Goal: Transaction & Acquisition: Purchase product/service

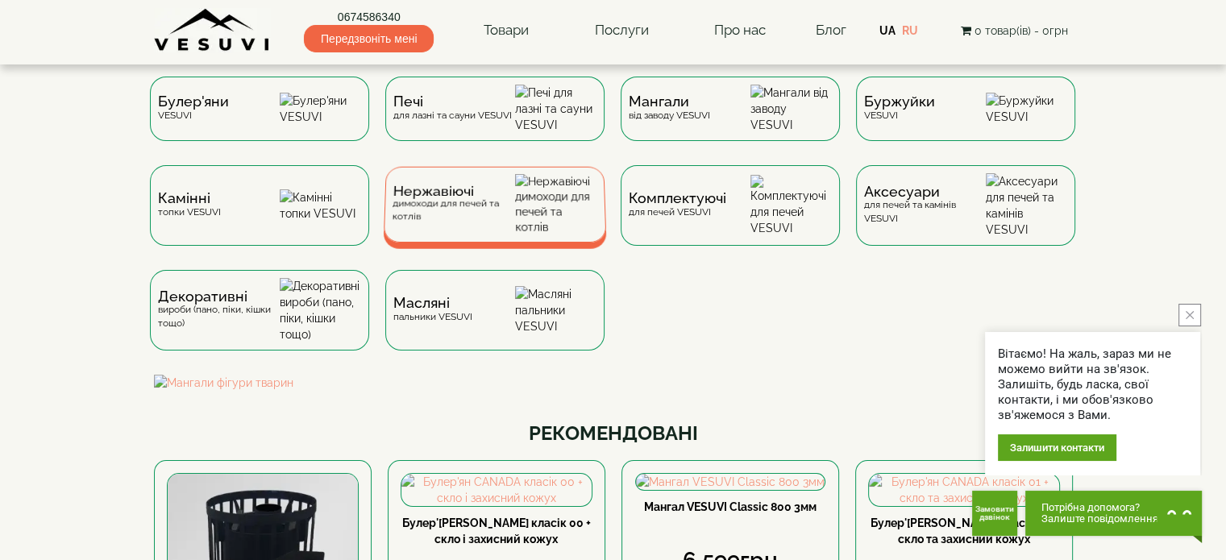
click at [514, 223] on div "Нержавіючі димоходи для печей та котлів" at bounding box center [453, 204] width 123 height 38
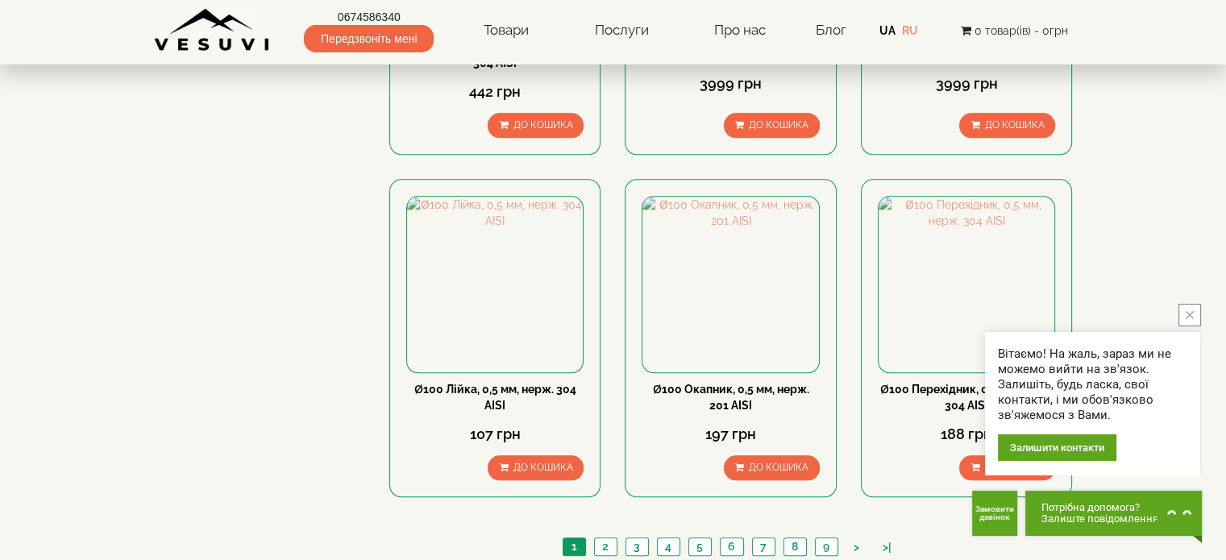
scroll to position [1855, 0]
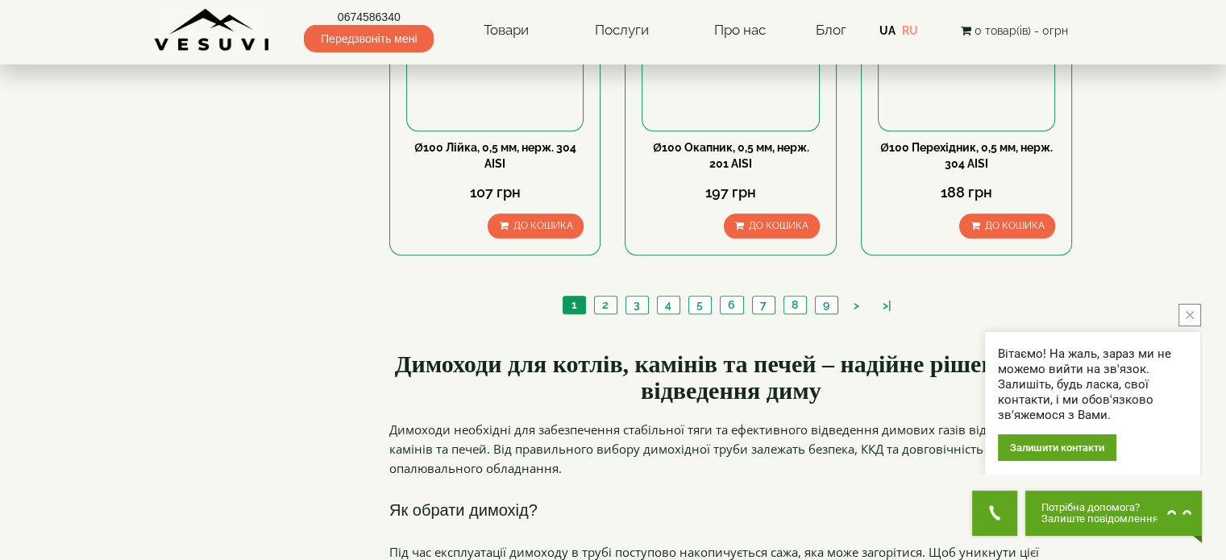
click at [1197, 315] on button "close button" at bounding box center [1190, 315] width 23 height 23
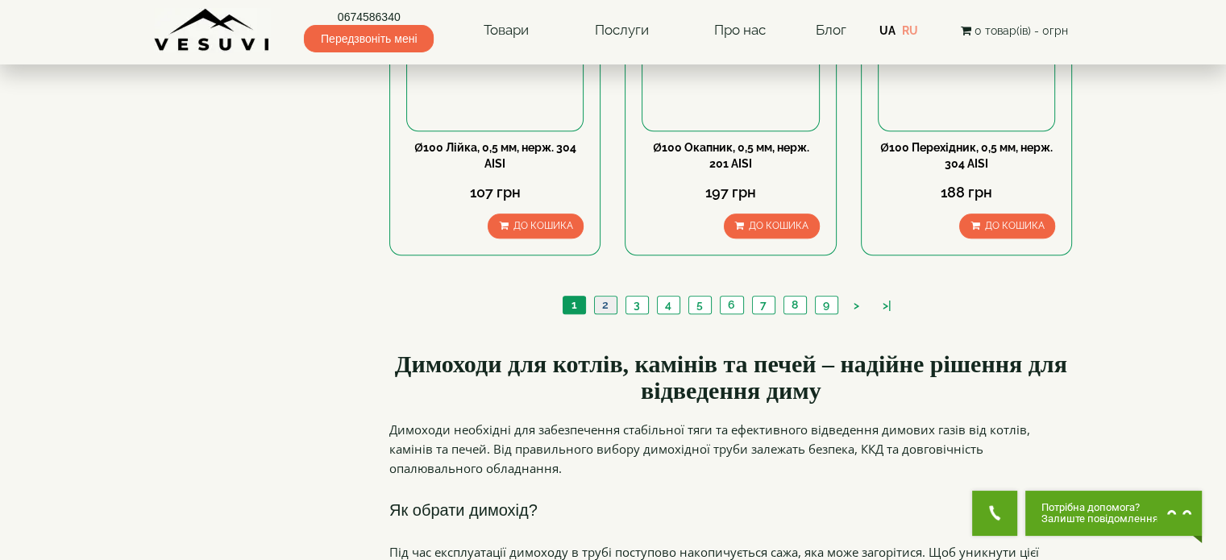
click at [603, 297] on link "2" at bounding box center [605, 305] width 23 height 17
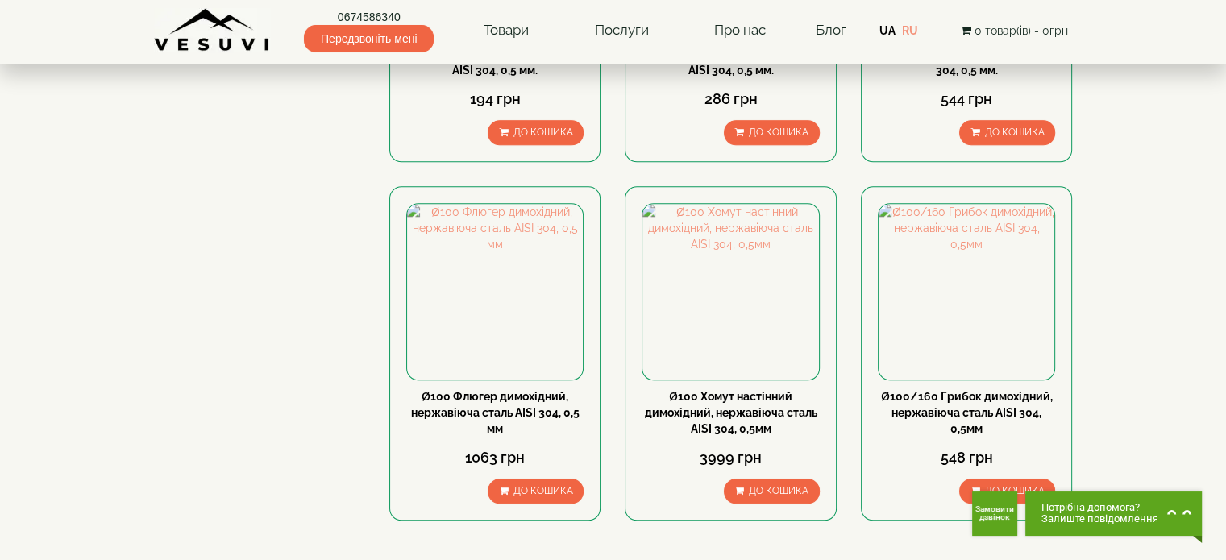
scroll to position [1693, 0]
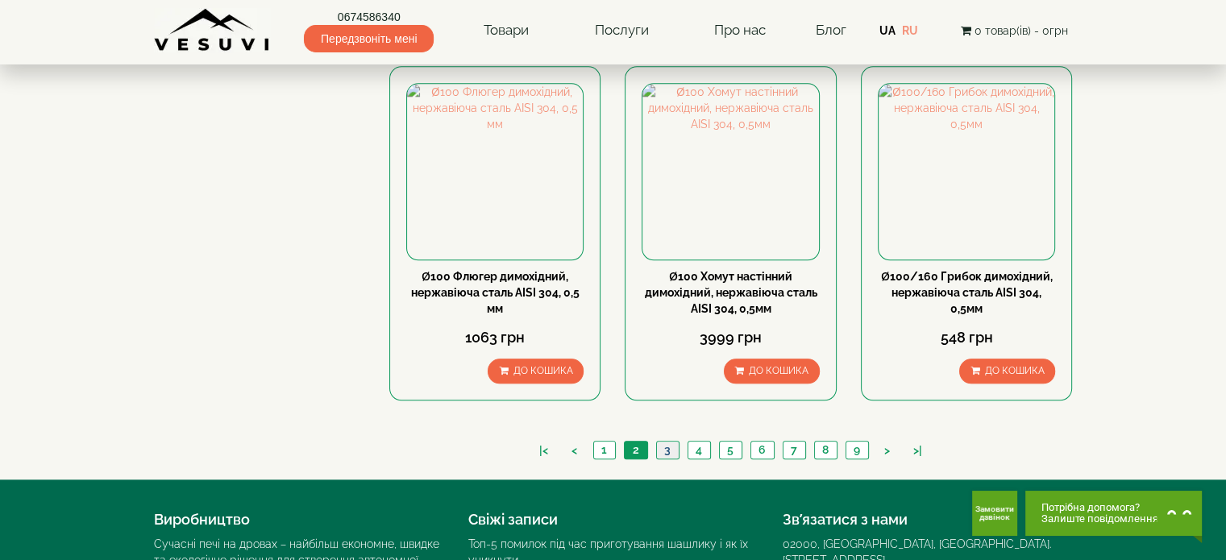
click at [660, 442] on link "3" at bounding box center [667, 450] width 23 height 17
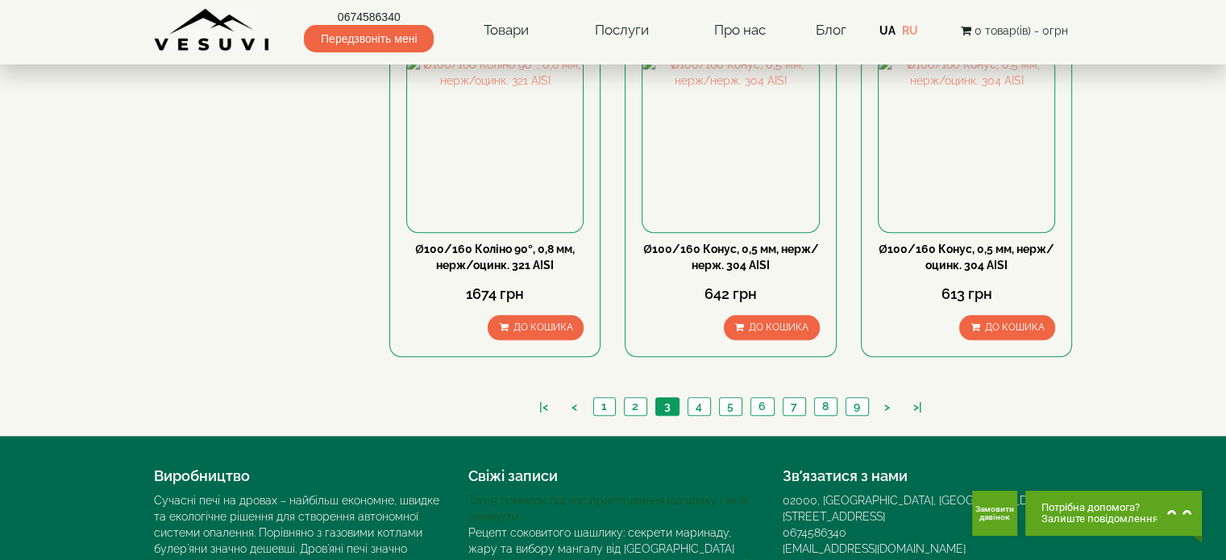
scroll to position [1693, 0]
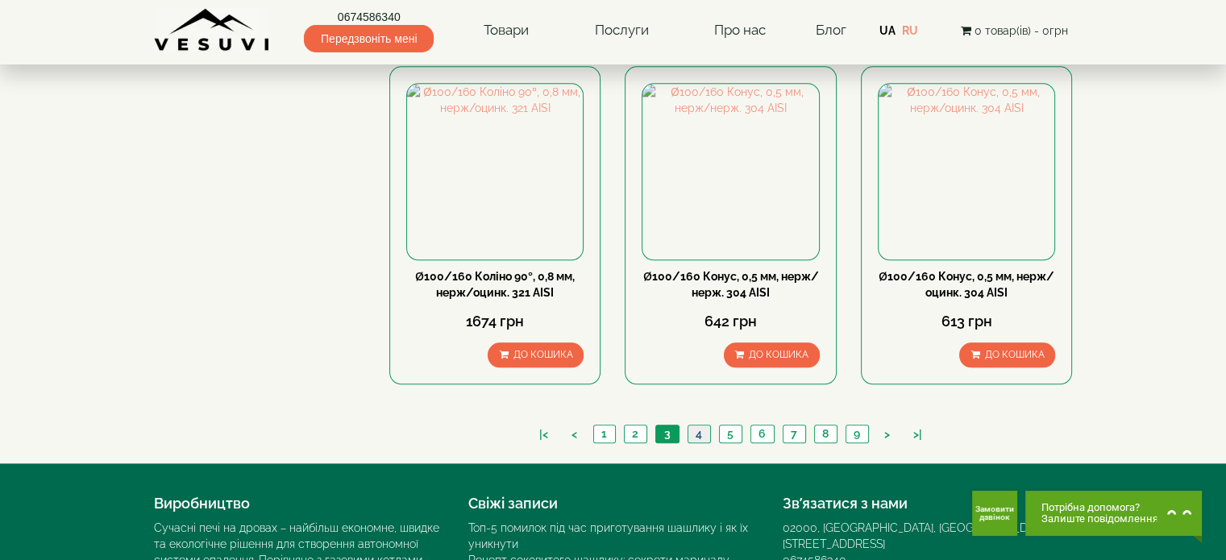
click at [694, 426] on link "4" at bounding box center [699, 434] width 23 height 17
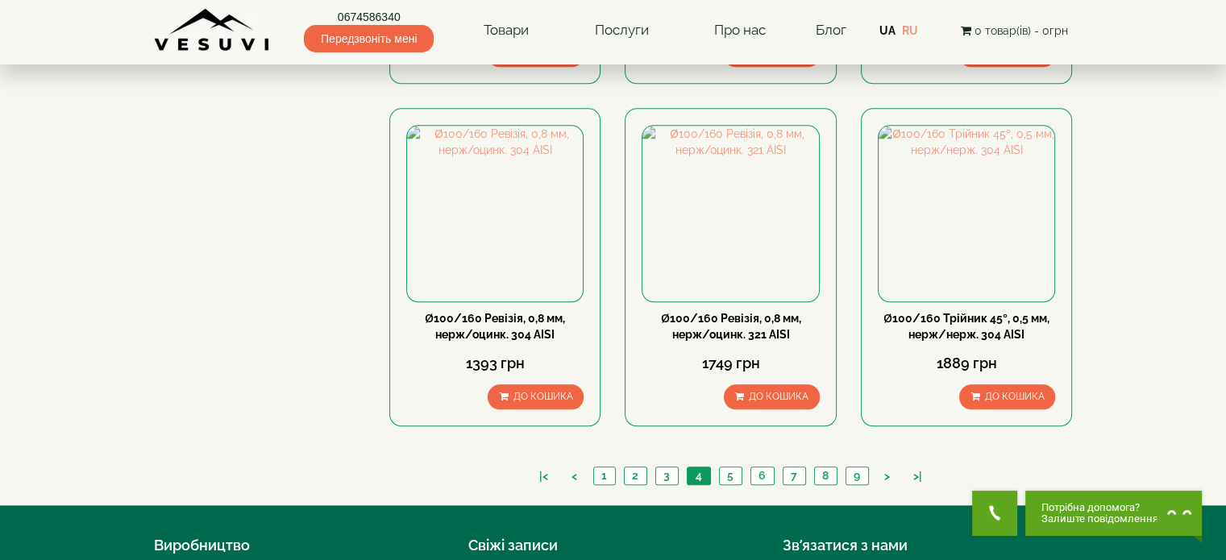
scroll to position [1693, 0]
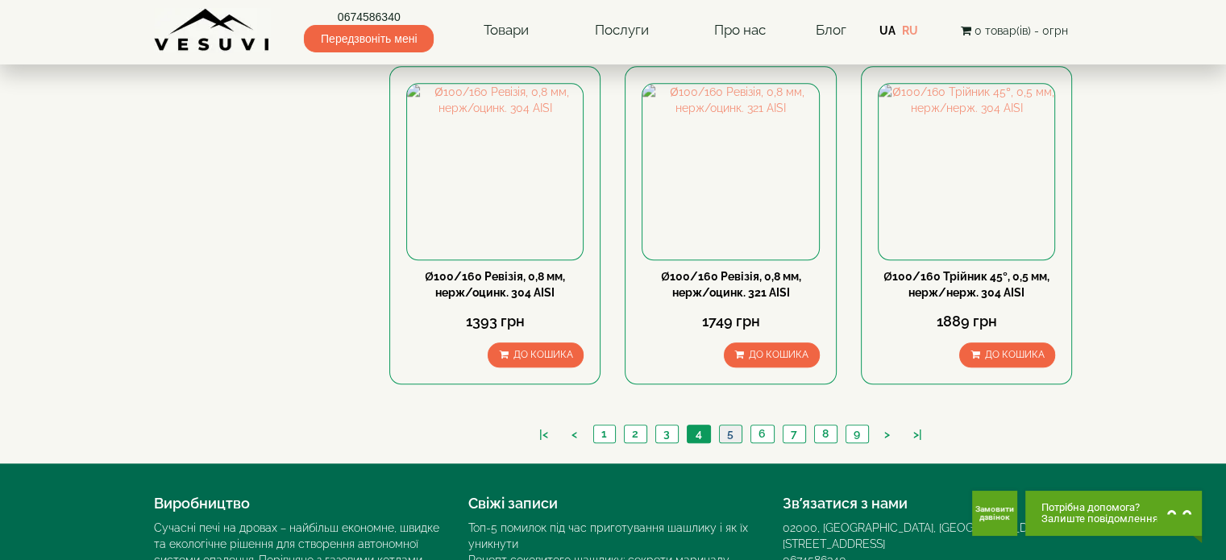
click at [735, 426] on link "5" at bounding box center [730, 434] width 23 height 17
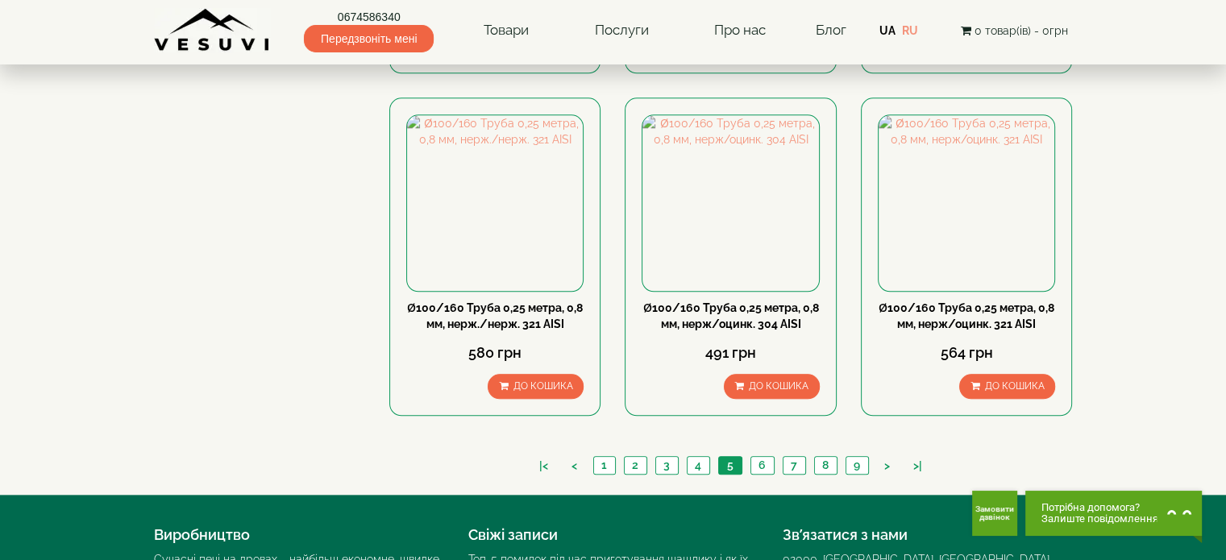
scroll to position [1693, 0]
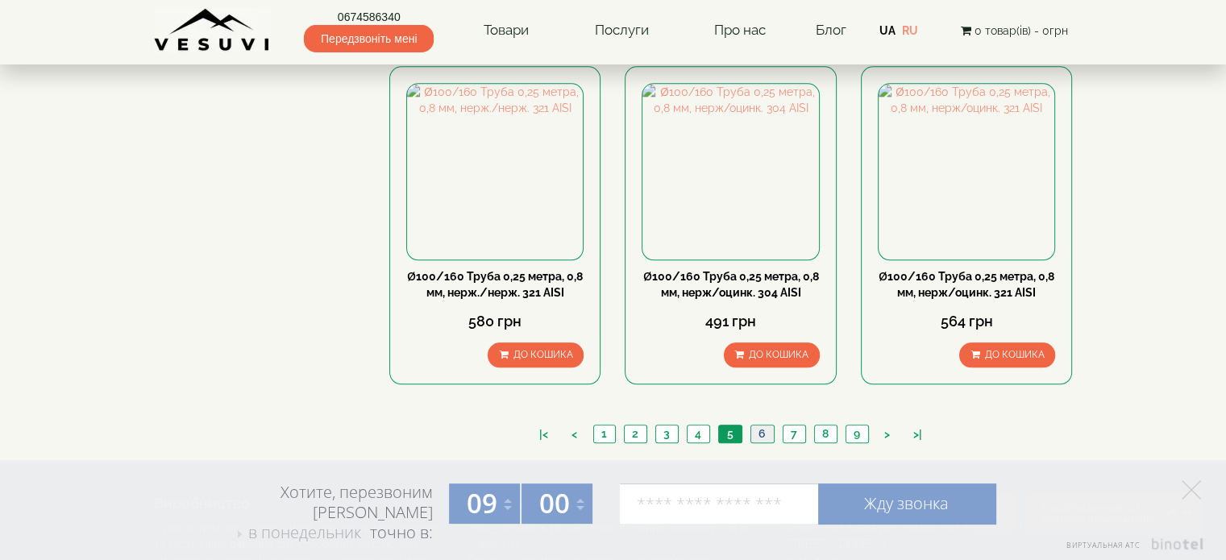
click at [764, 426] on link "6" at bounding box center [762, 434] width 23 height 17
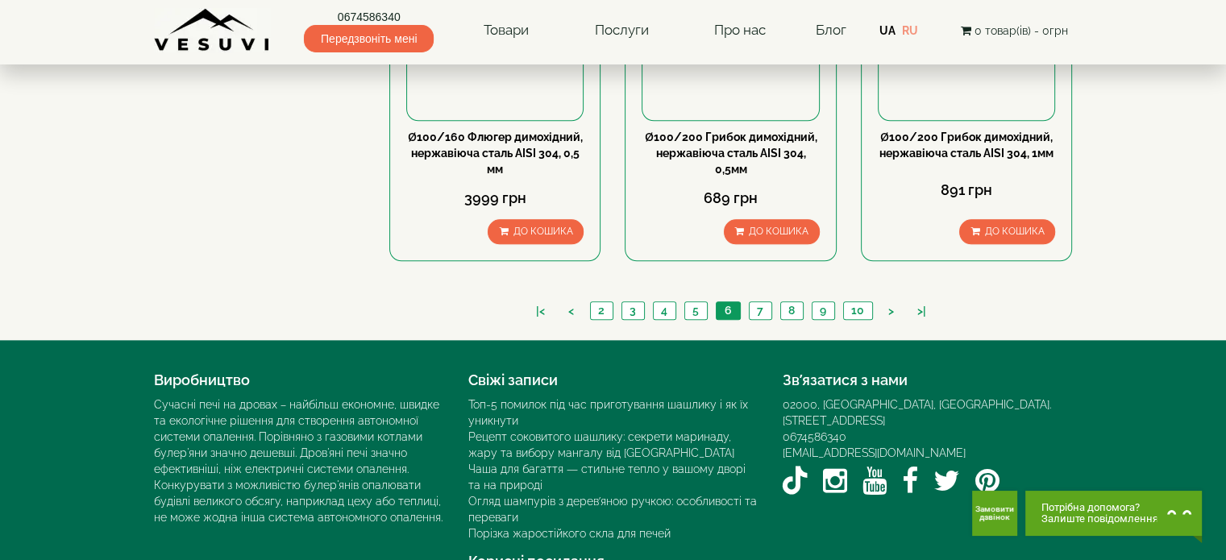
scroll to position [1835, 0]
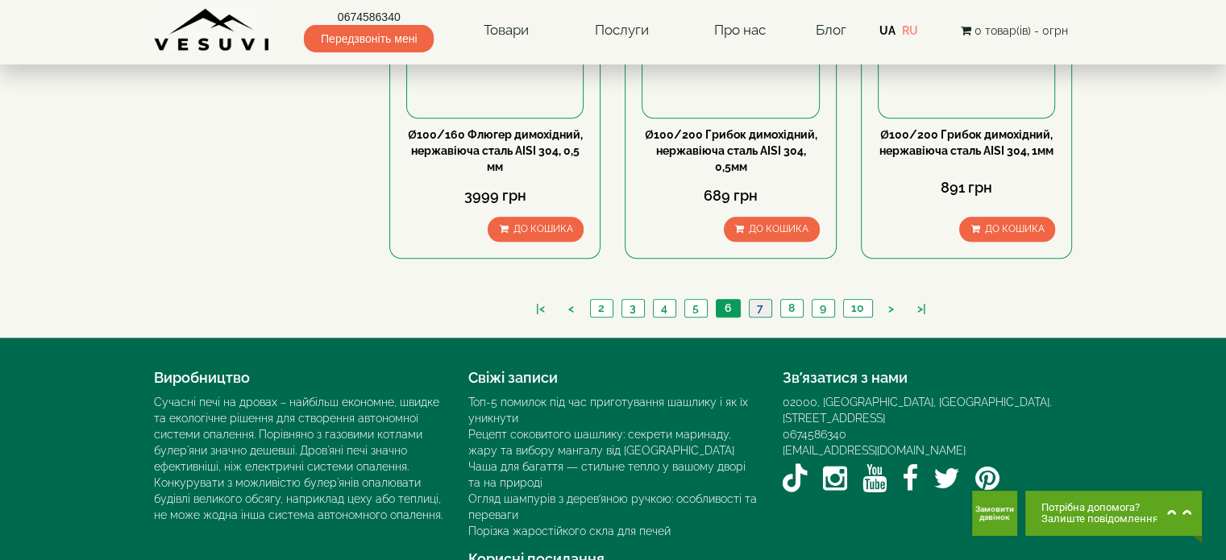
click at [756, 300] on link "7" at bounding box center [760, 308] width 23 height 17
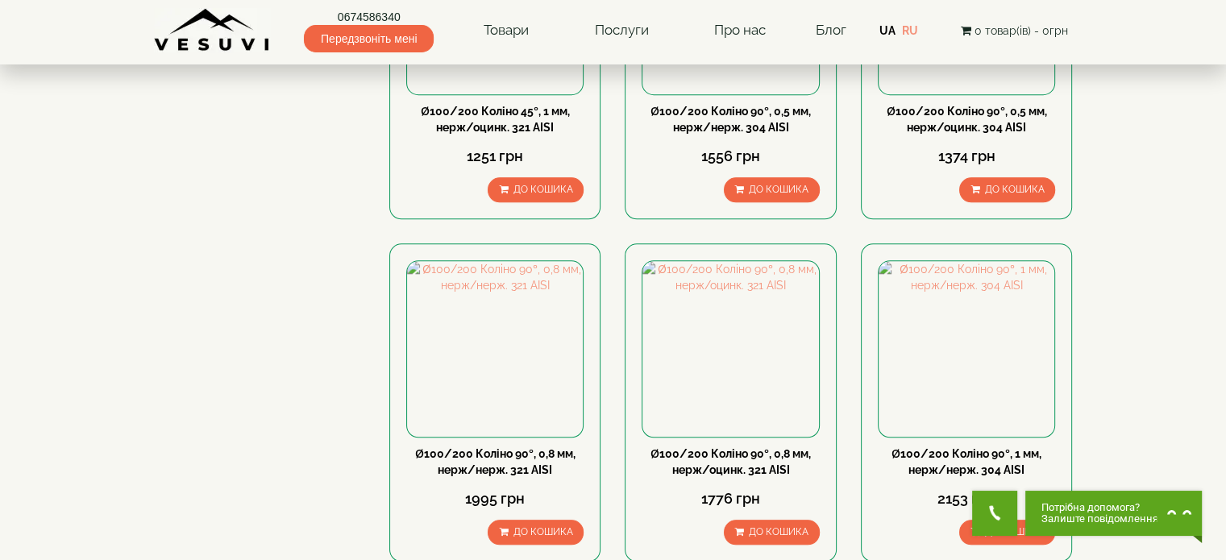
scroll to position [1835, 0]
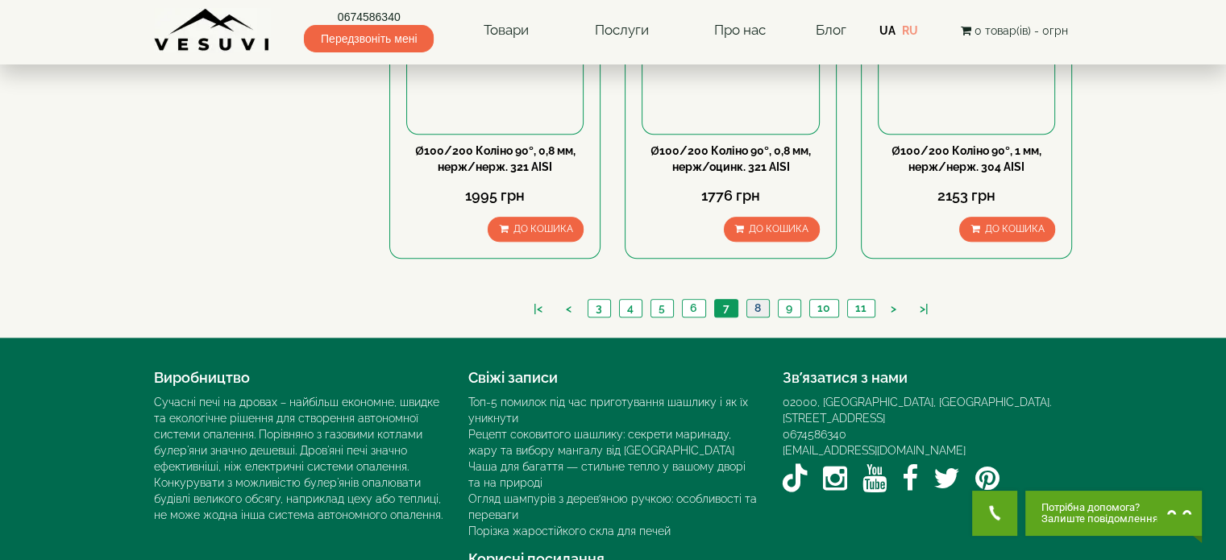
click at [758, 300] on link "8" at bounding box center [758, 308] width 23 height 17
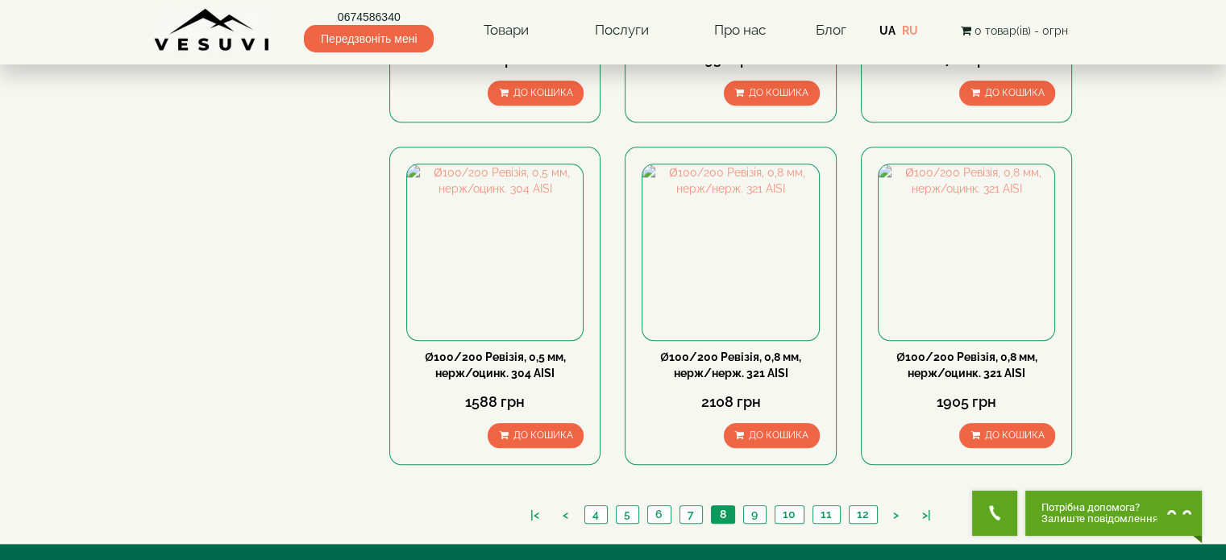
scroll to position [1819, 0]
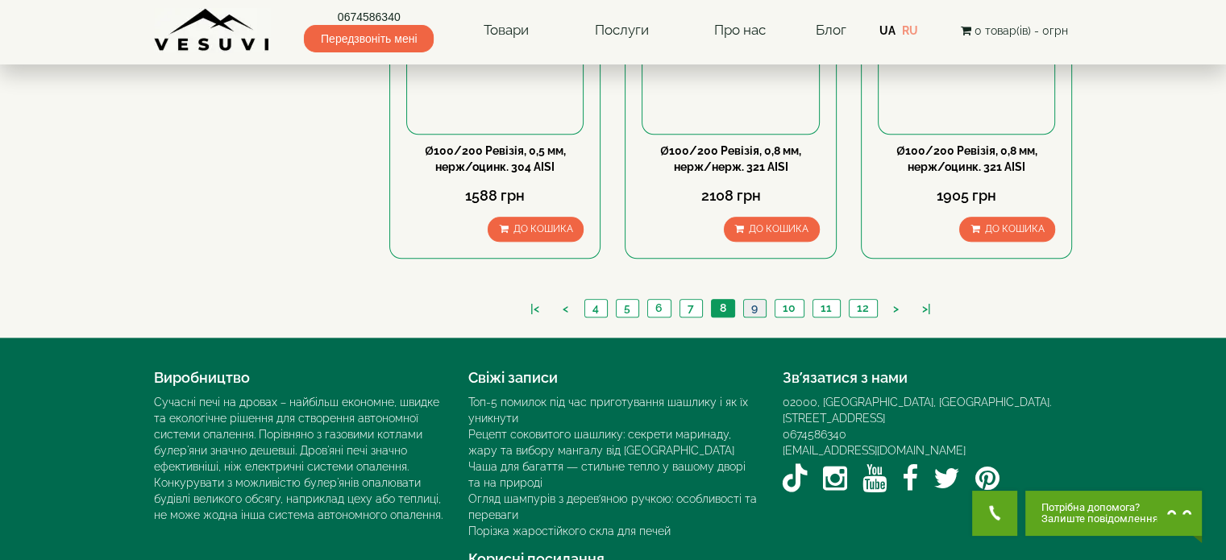
click at [755, 300] on link "9" at bounding box center [754, 308] width 23 height 17
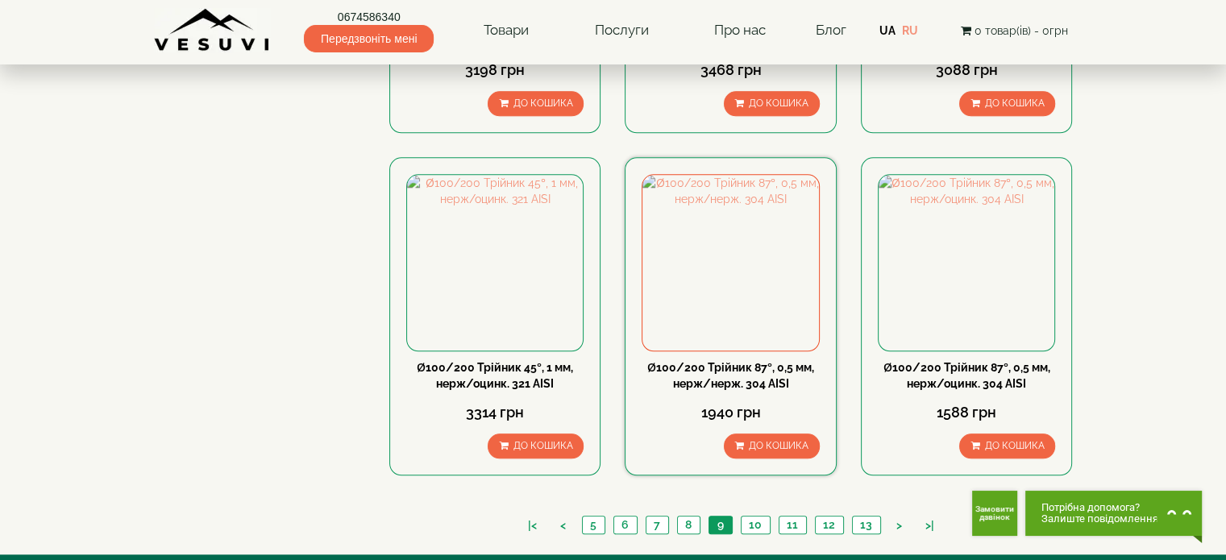
scroll to position [1613, 0]
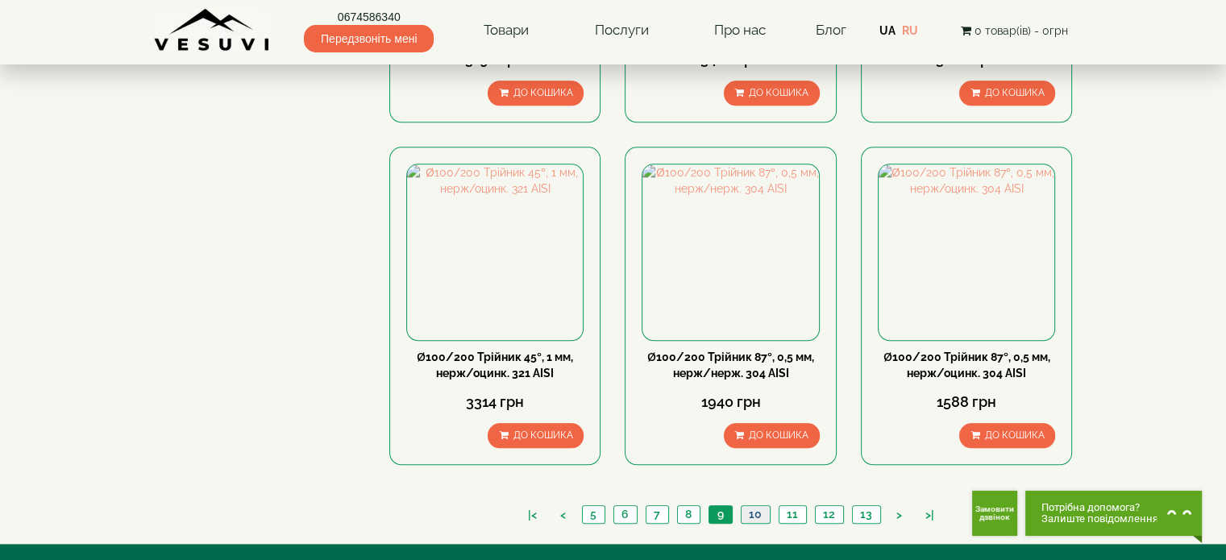
click at [754, 506] on link "10" at bounding box center [755, 514] width 29 height 17
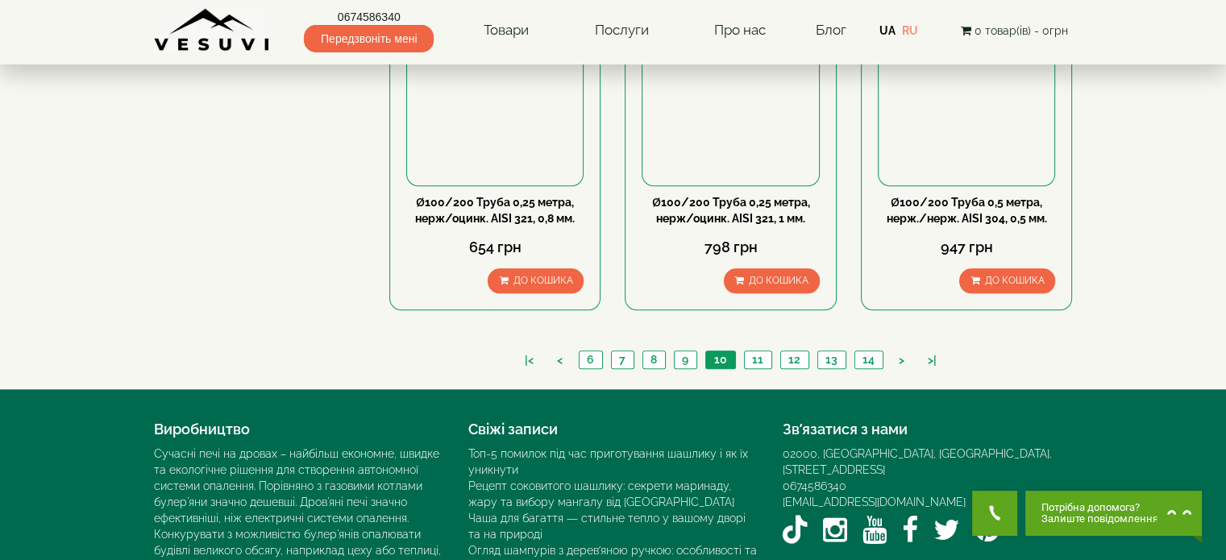
scroll to position [1774, 0]
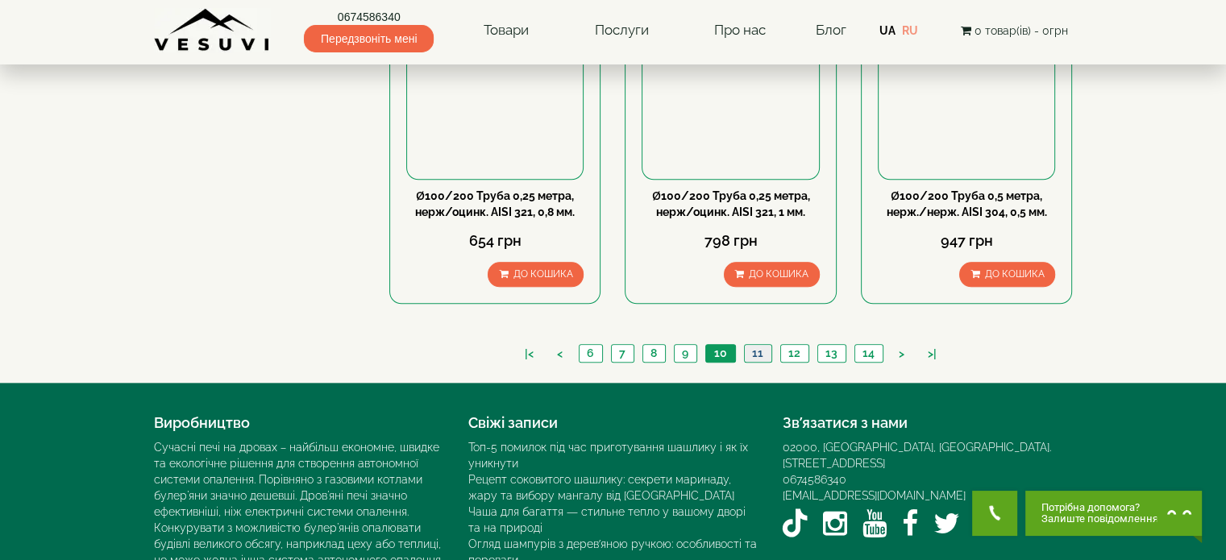
click at [757, 345] on link "11" at bounding box center [757, 353] width 27 height 17
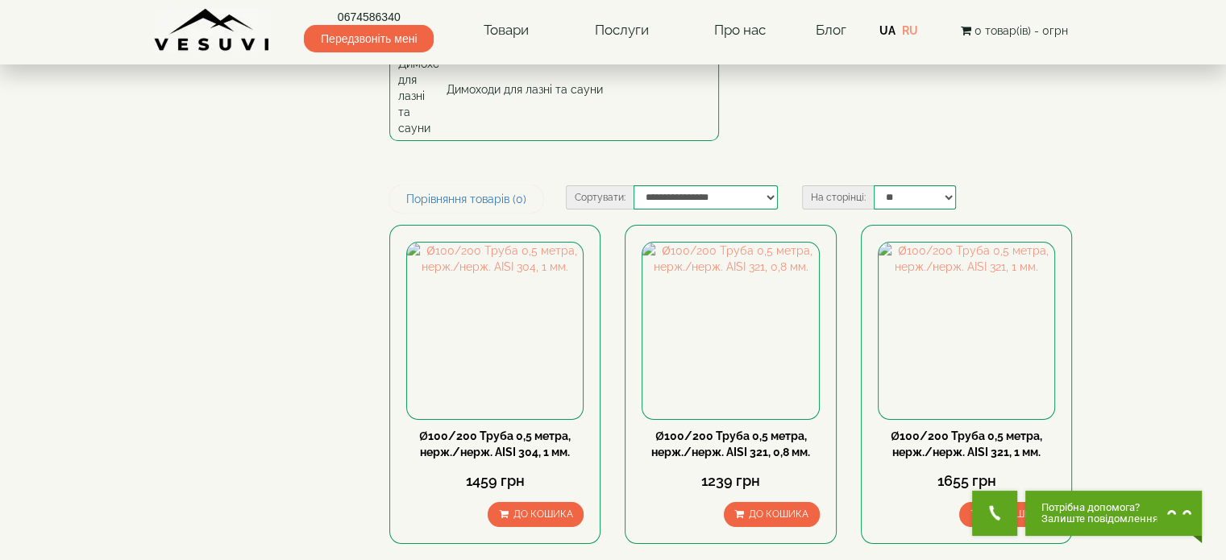
scroll to position [161, 0]
click at [532, 428] on div "Ø100/200 Труба 0,5 метра, нерж./нерж. АISI 304, 1 мм." at bounding box center [494, 444] width 177 height 32
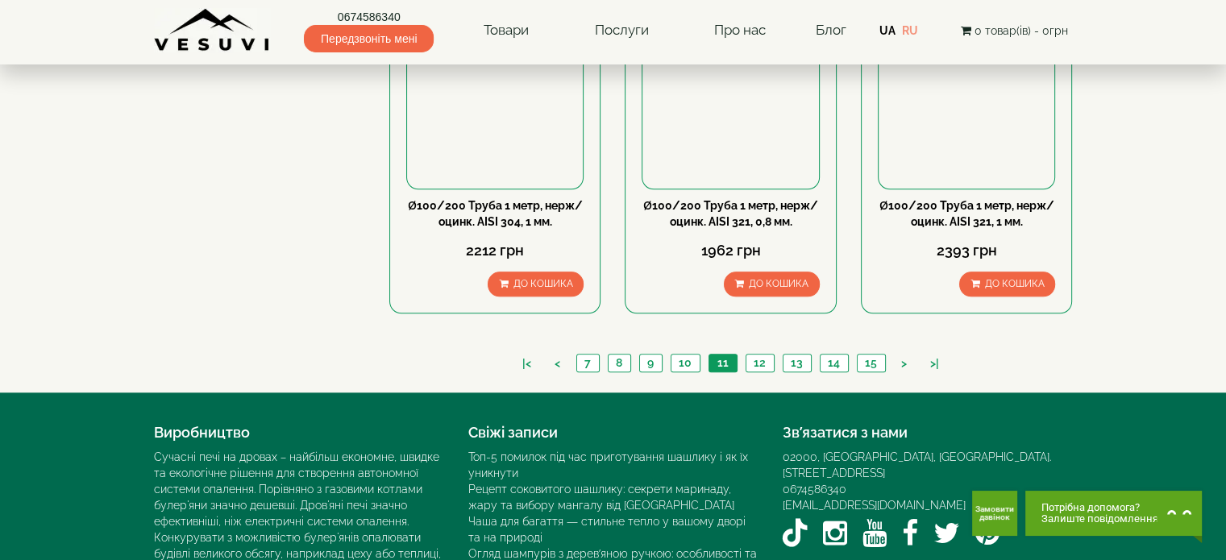
scroll to position [1774, 0]
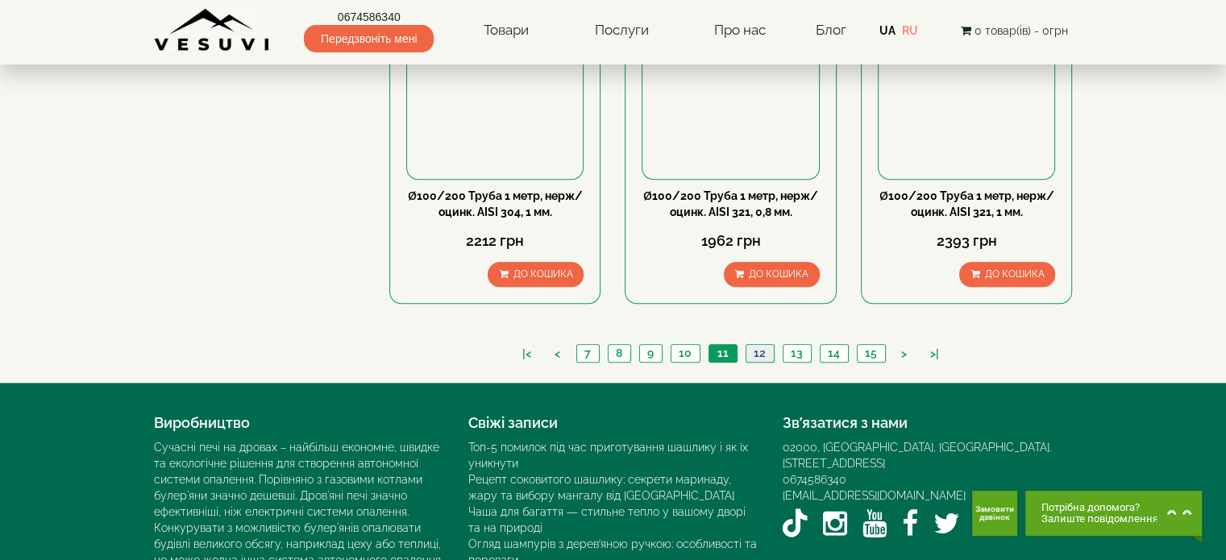
click at [760, 345] on link "12" at bounding box center [760, 353] width 28 height 17
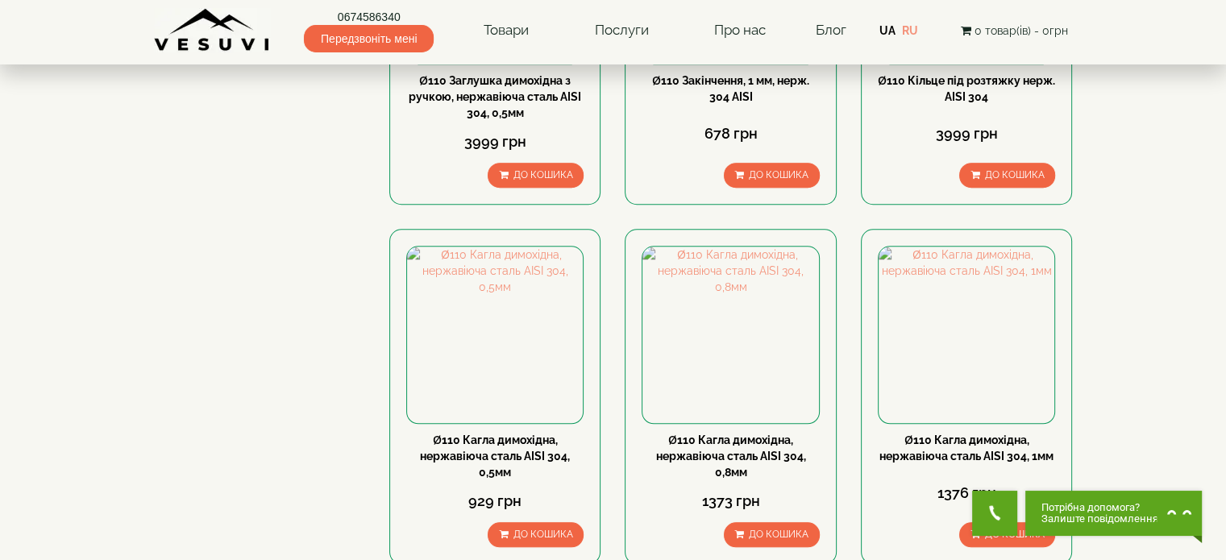
scroll to position [1290, 0]
